Goal: Find contact information: Find contact information

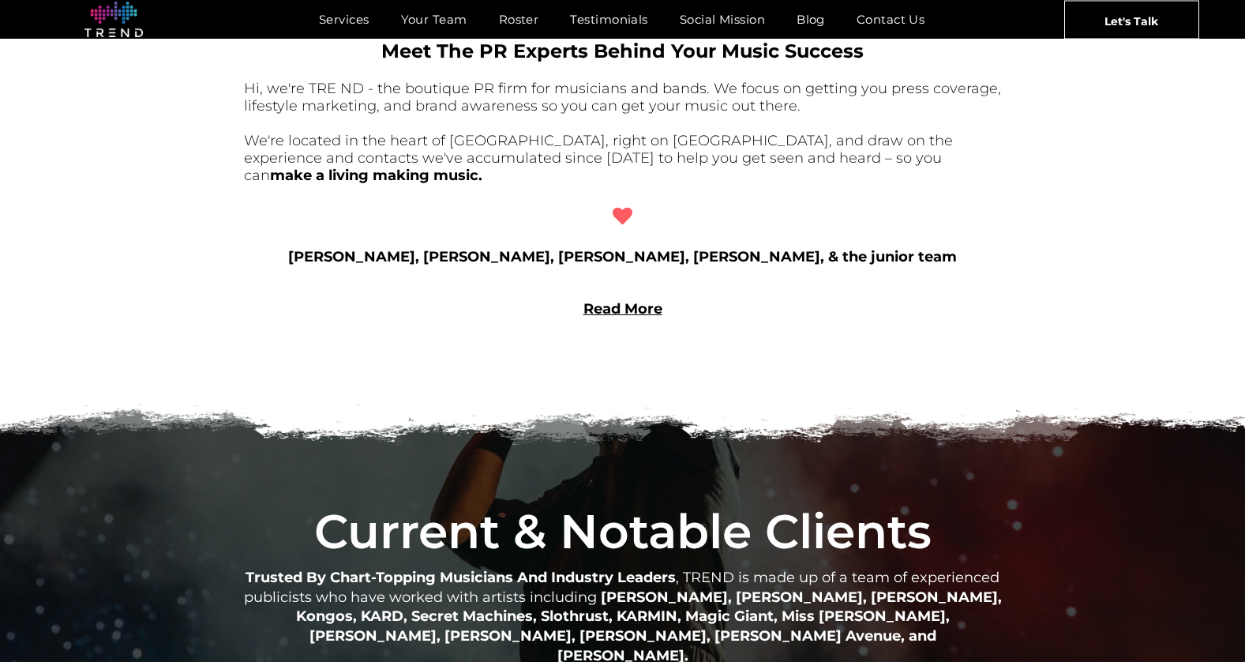
scroll to position [1342, 0]
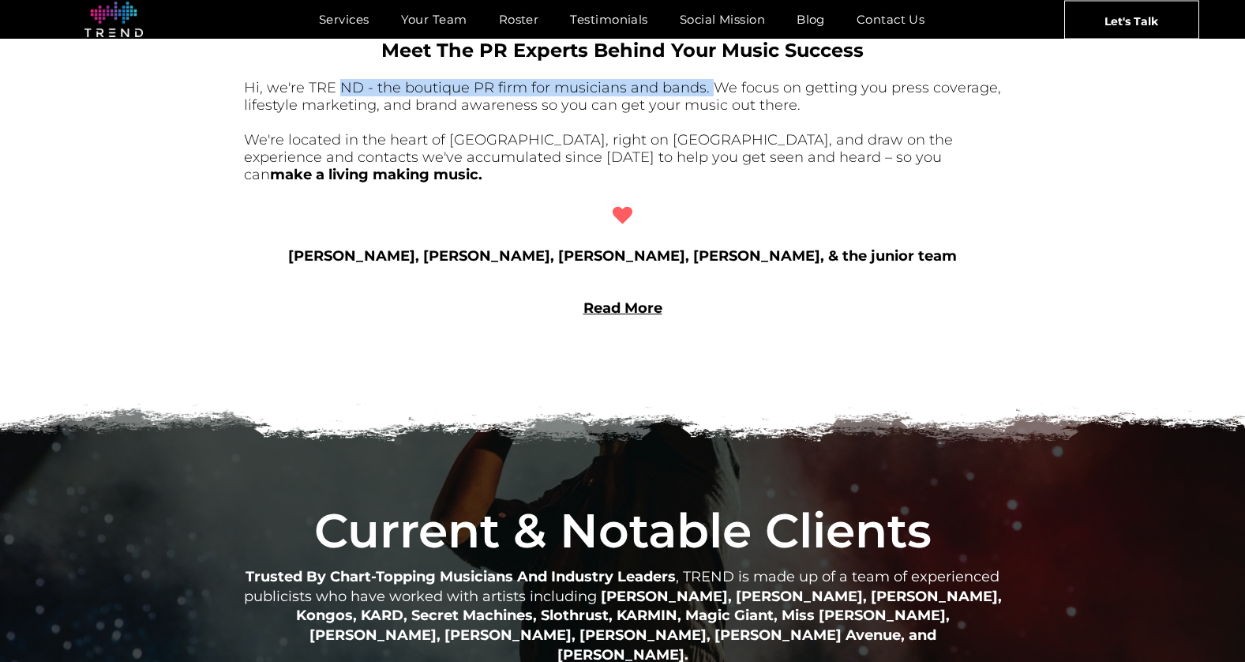
drag, startPoint x: 336, startPoint y: 92, endPoint x: 761, endPoint y: 103, distance: 425.0
click at [716, 90] on font "Hi, we're TRE ND - the boutique PR firm for musicians and bands. We focus on ge…" at bounding box center [622, 96] width 757 height 35
click at [785, 108] on font "Hi, we're TRE ND - the boutique PR firm for musicians and bands. We focus on ge…" at bounding box center [622, 96] width 757 height 35
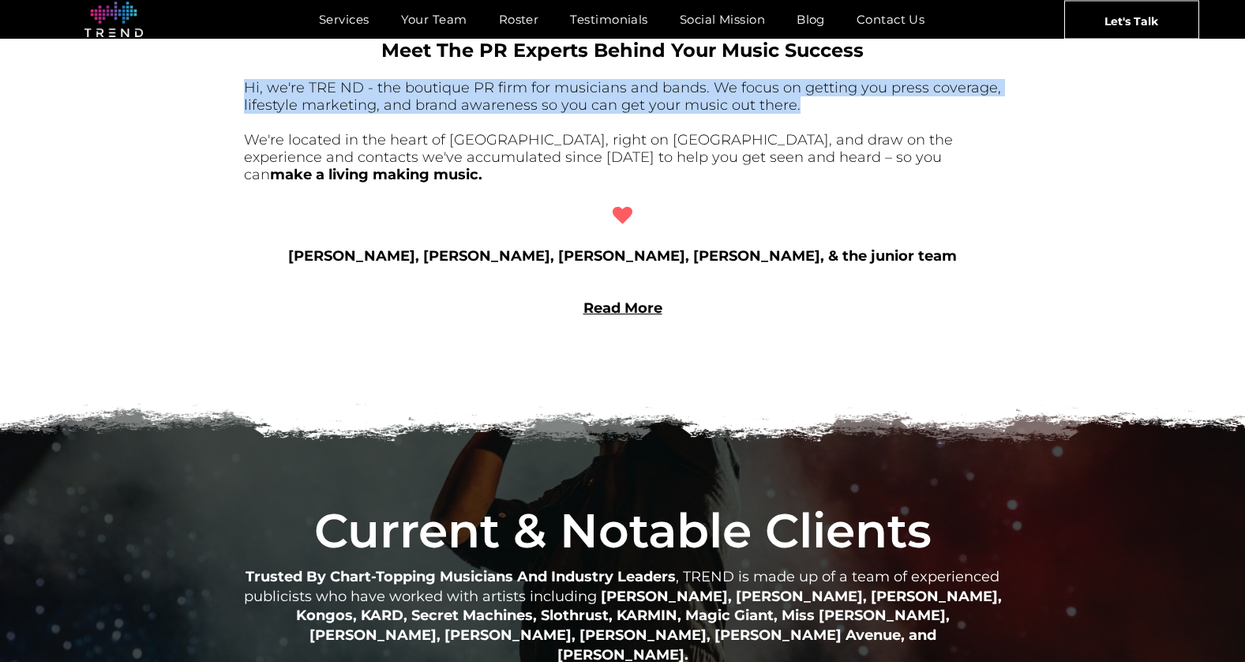
drag, startPoint x: 826, startPoint y: 108, endPoint x: 242, endPoint y: 90, distance: 583.8
click at [242, 90] on div "Your T eam Meet The PR Experts Behind Your Music Success Hi, we're TRE ND - the…" at bounding box center [622, 124] width 1245 height 514
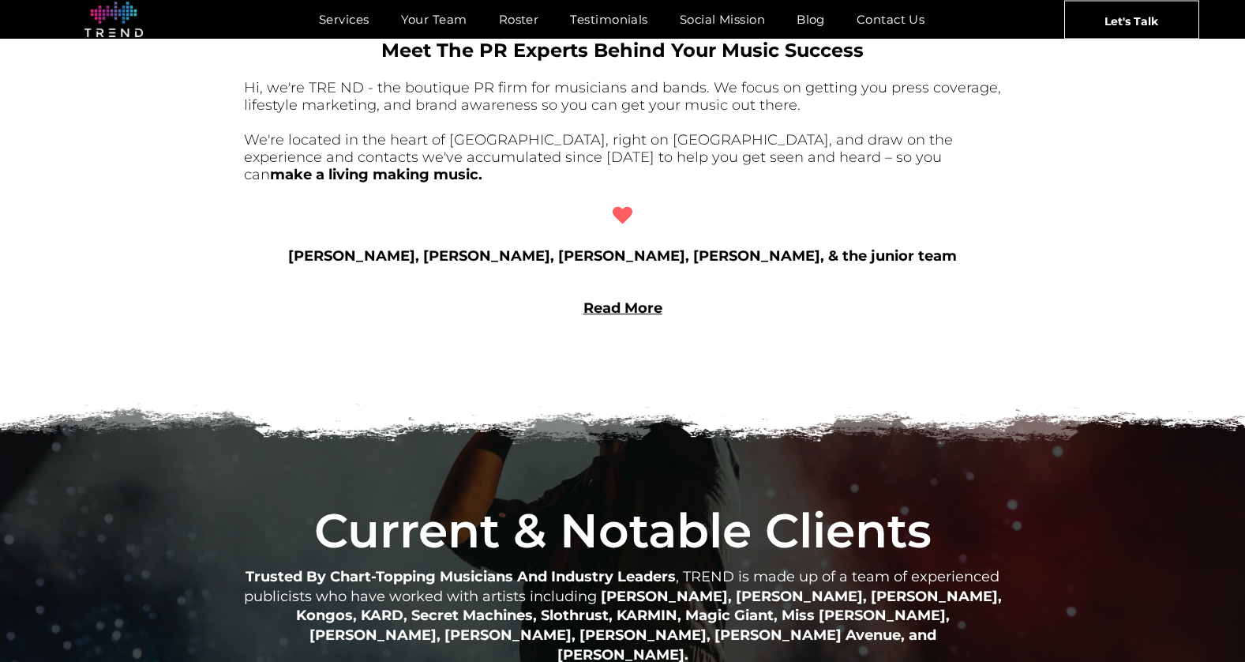
click at [625, 299] on link "Read More" at bounding box center [623, 307] width 79 height 17
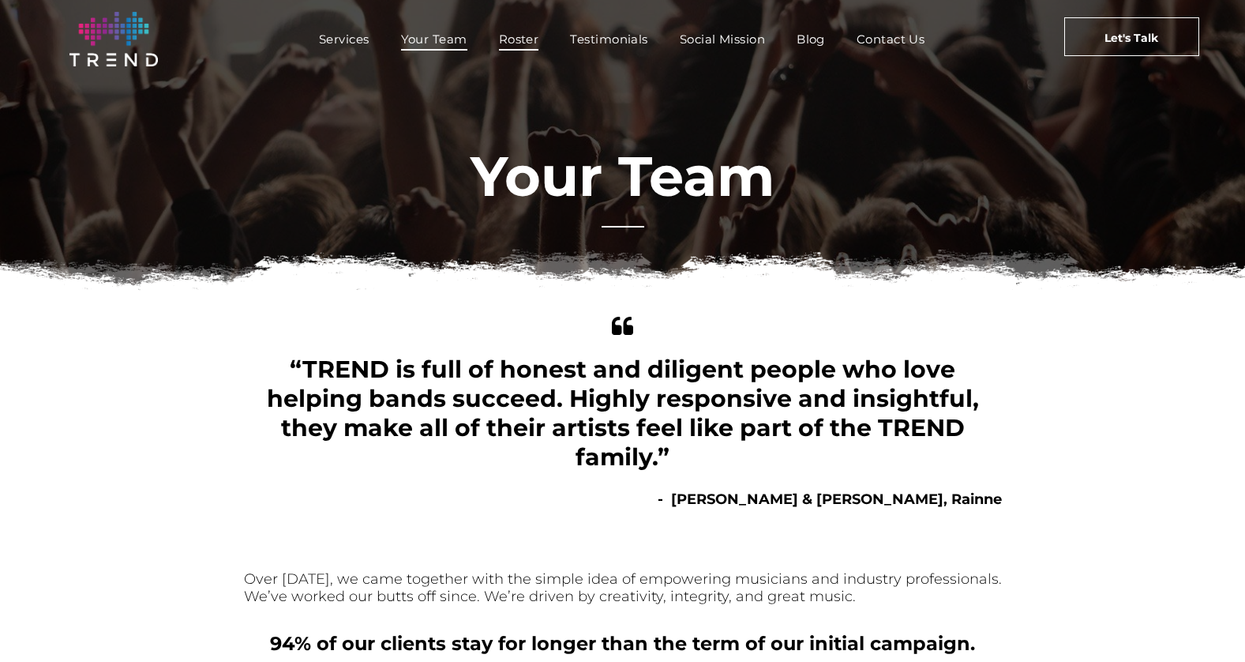
click at [531, 39] on span "Roster" at bounding box center [519, 39] width 40 height 23
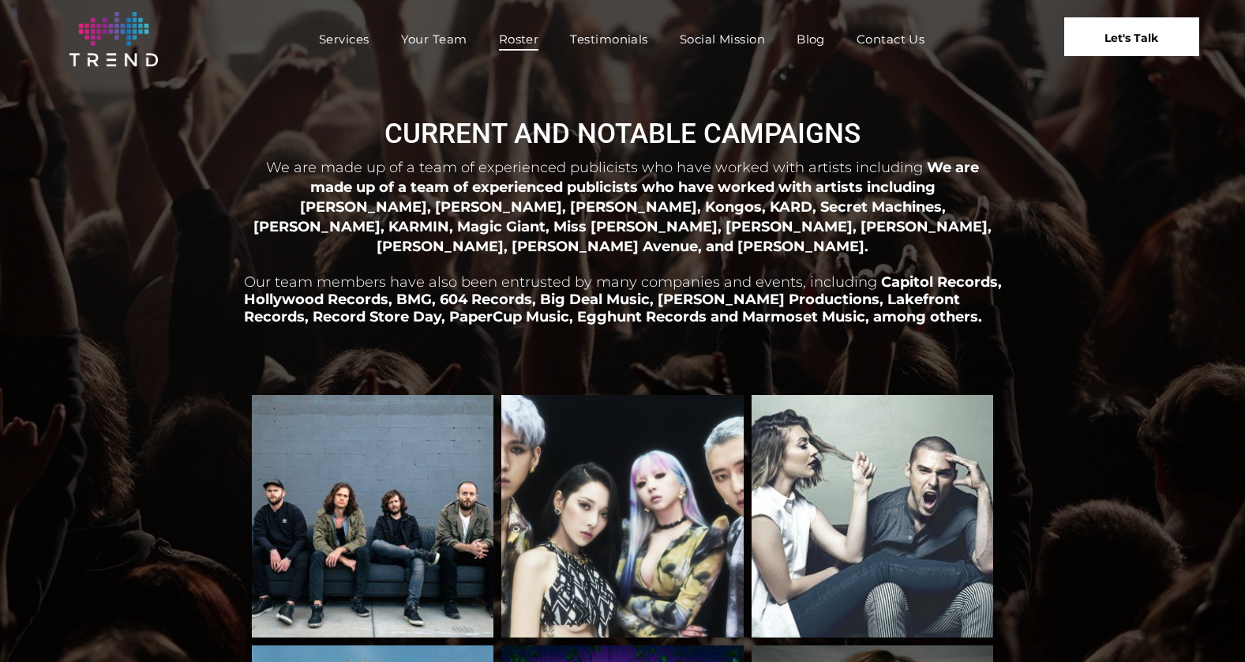
click at [1130, 51] on span "Let's Talk" at bounding box center [1132, 37] width 54 height 39
